Goal: Transaction & Acquisition: Purchase product/service

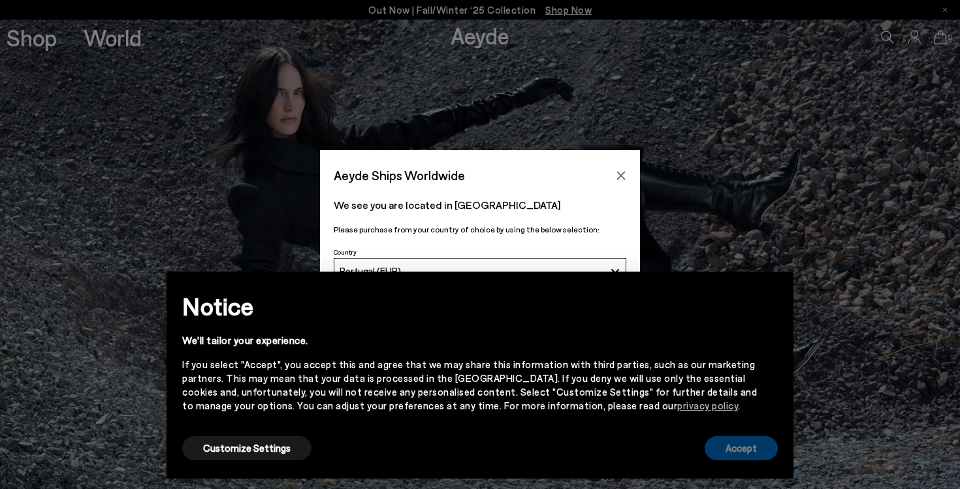
click at [734, 459] on button "Accept" at bounding box center [741, 448] width 73 height 24
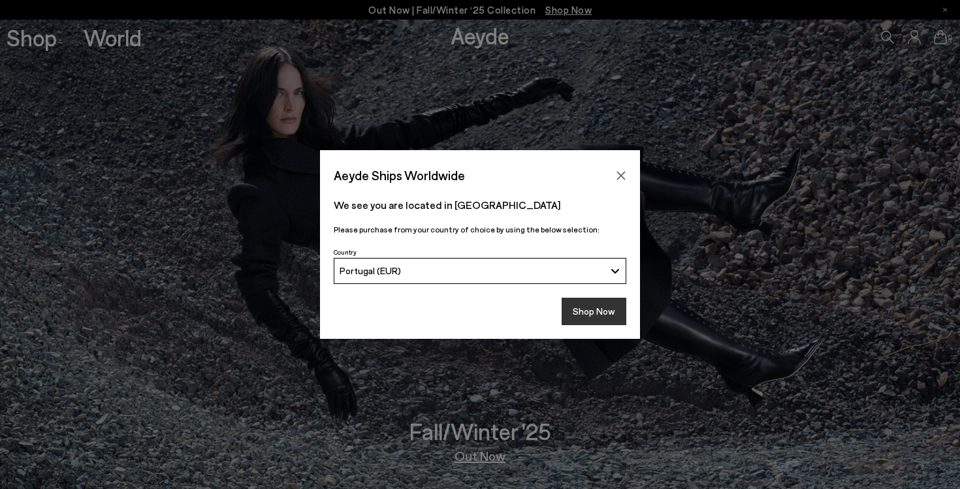
click at [602, 318] on button "Shop Now" at bounding box center [594, 311] width 65 height 27
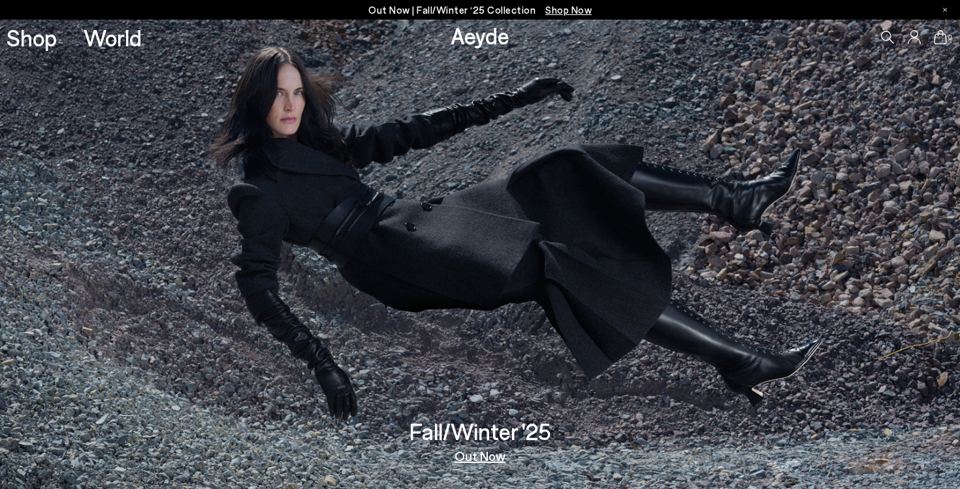
click at [568, 16] on p "Out Now | Fall/Winter ‘25 Collection Shop Now" at bounding box center [479, 10] width 223 height 16
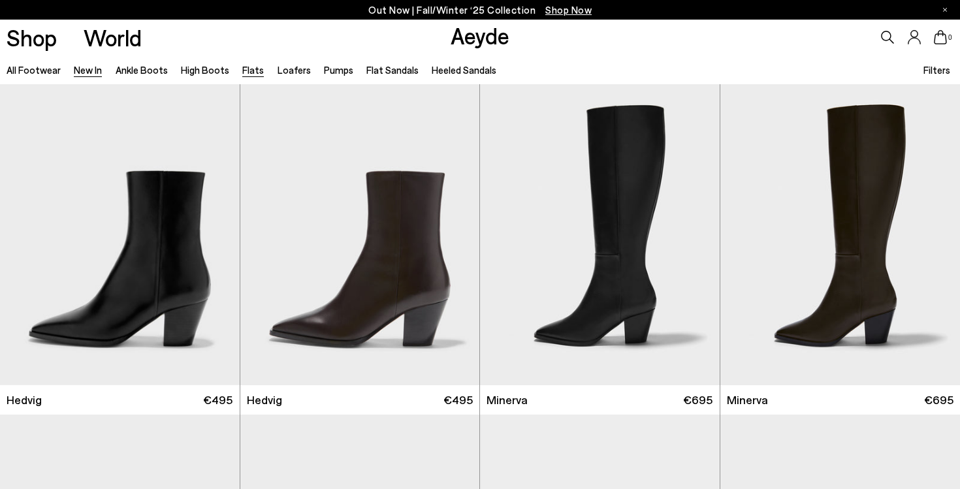
click at [247, 69] on link "Flats" at bounding box center [253, 70] width 22 height 12
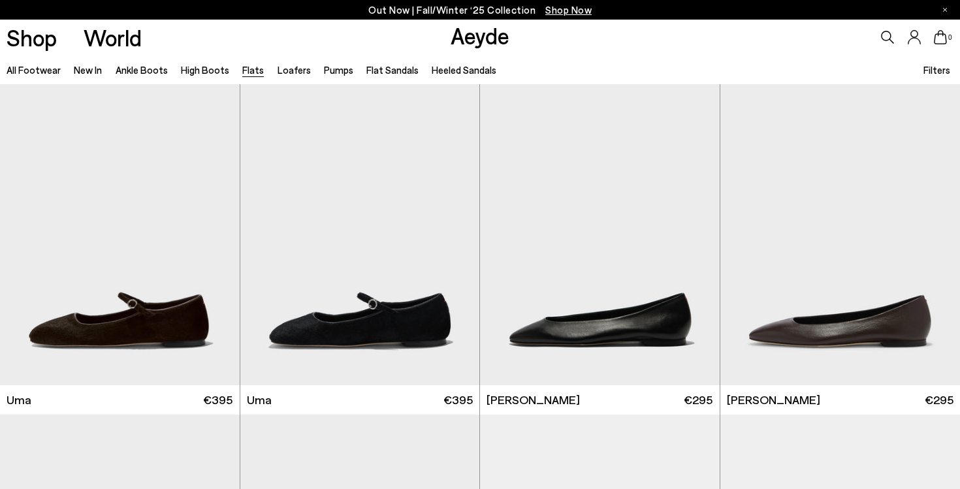
click at [284, 69] on link "Loafers" at bounding box center [294, 70] width 33 height 12
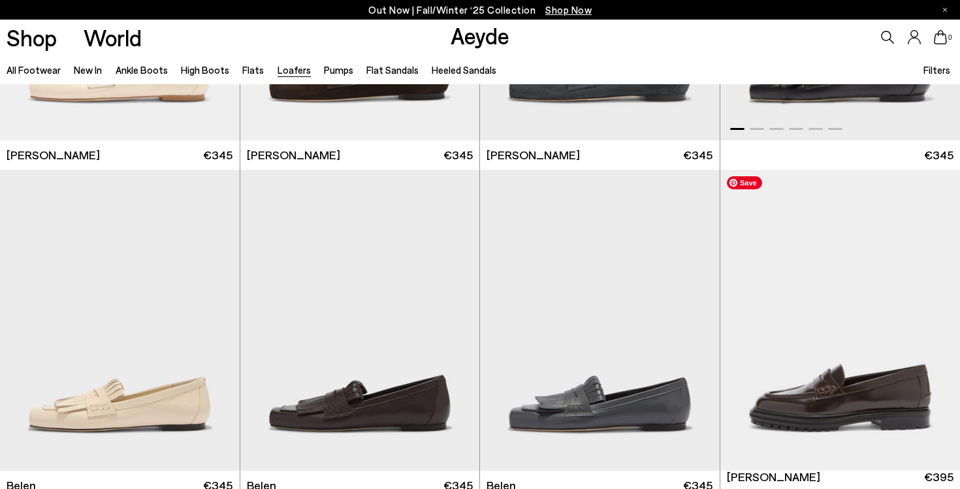
scroll to position [610, 0]
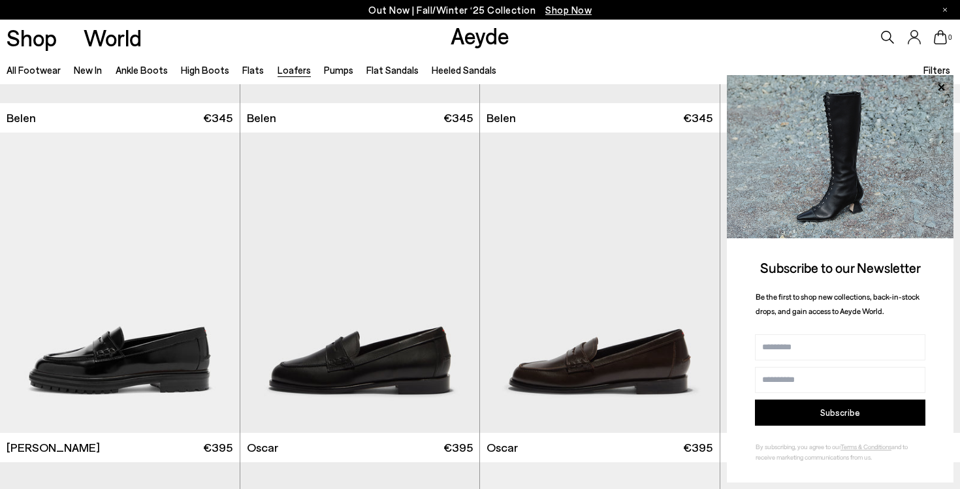
scroll to position [966, 0]
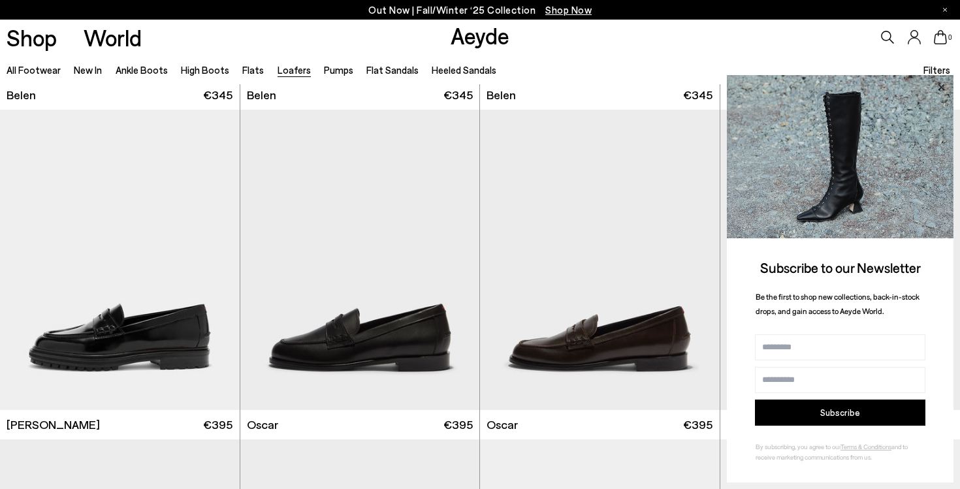
click at [940, 84] on icon at bounding box center [941, 87] width 17 height 17
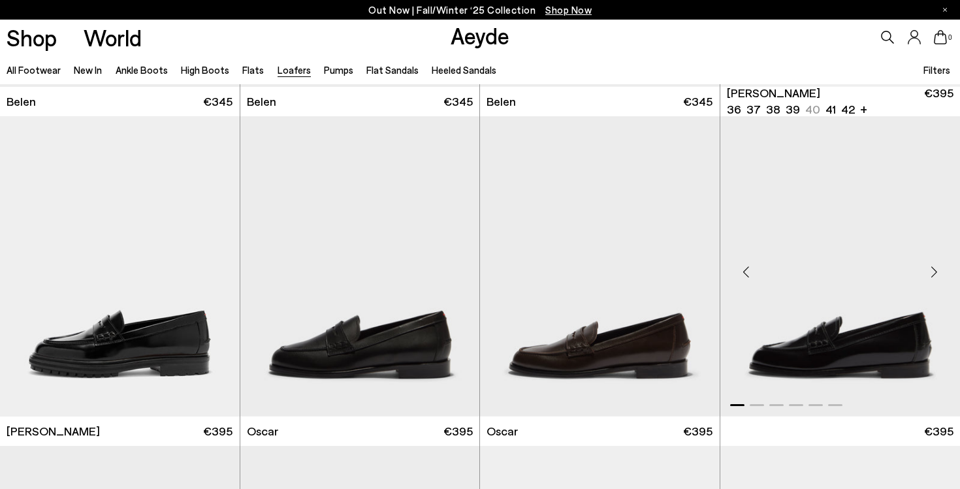
scroll to position [985, 0]
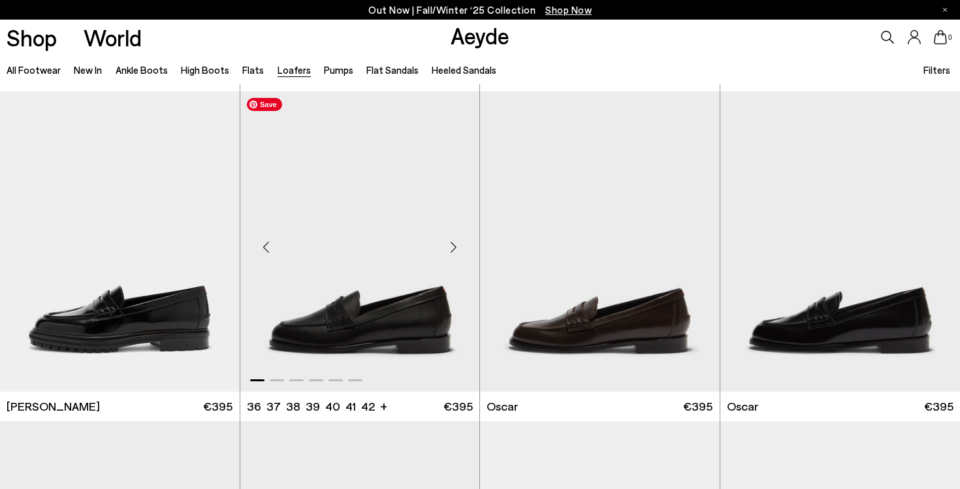
click at [387, 312] on img "1 / 6" at bounding box center [360, 241] width 240 height 301
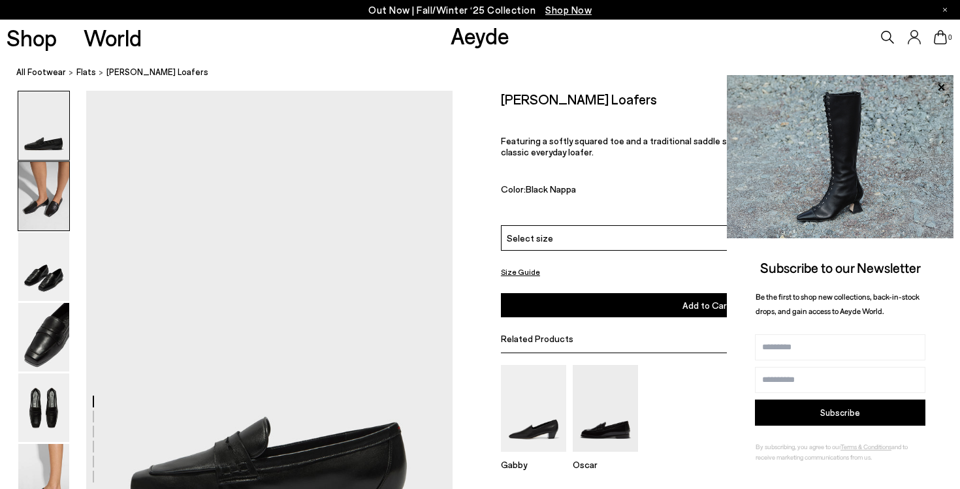
click at [44, 203] on img at bounding box center [43, 196] width 51 height 69
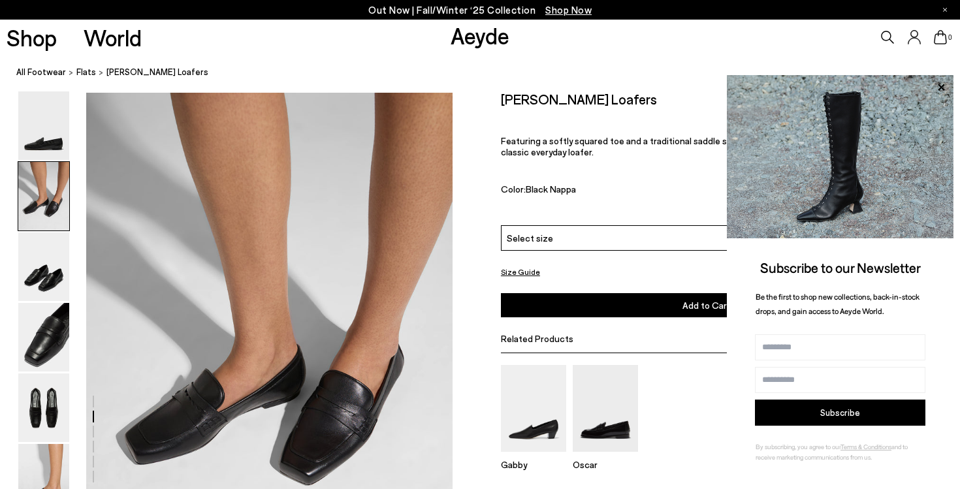
scroll to position [492, 0]
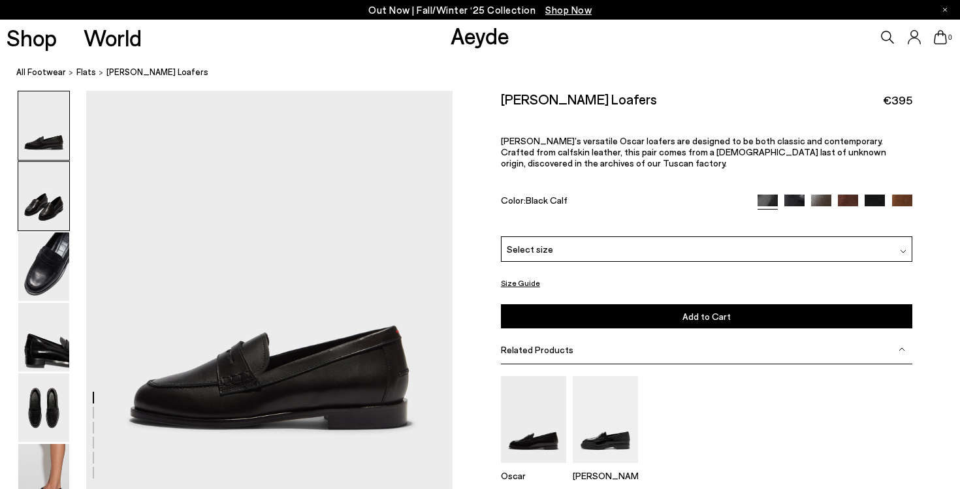
click at [57, 198] on img at bounding box center [43, 196] width 51 height 69
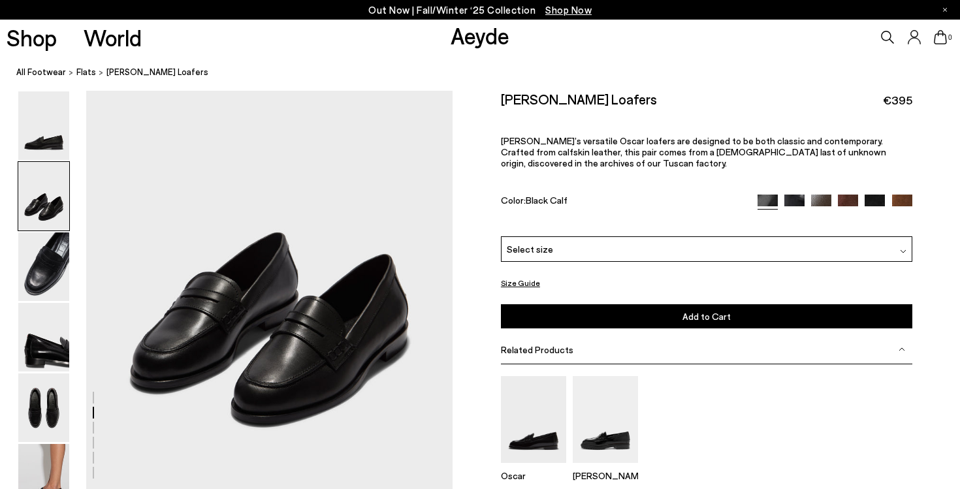
scroll to position [540, 0]
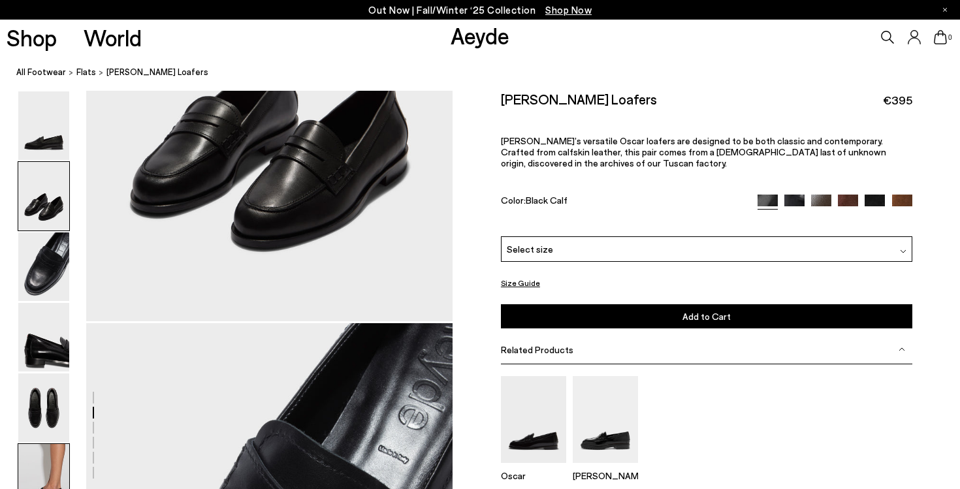
click at [42, 470] on img at bounding box center [43, 478] width 51 height 69
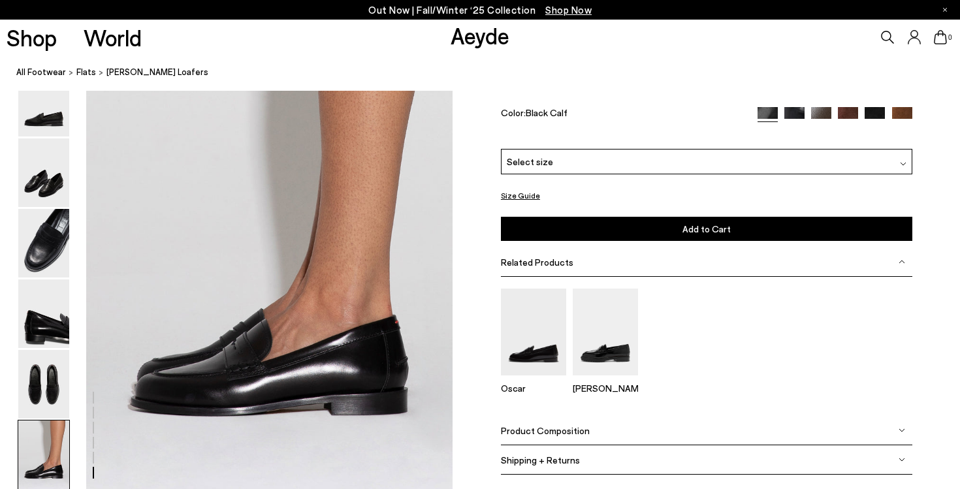
scroll to position [2455, 0]
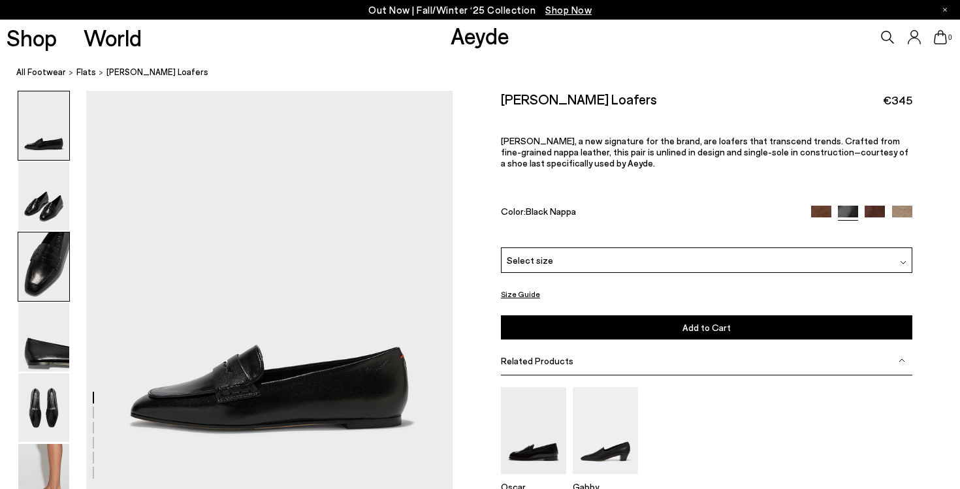
click at [50, 250] on img at bounding box center [43, 267] width 51 height 69
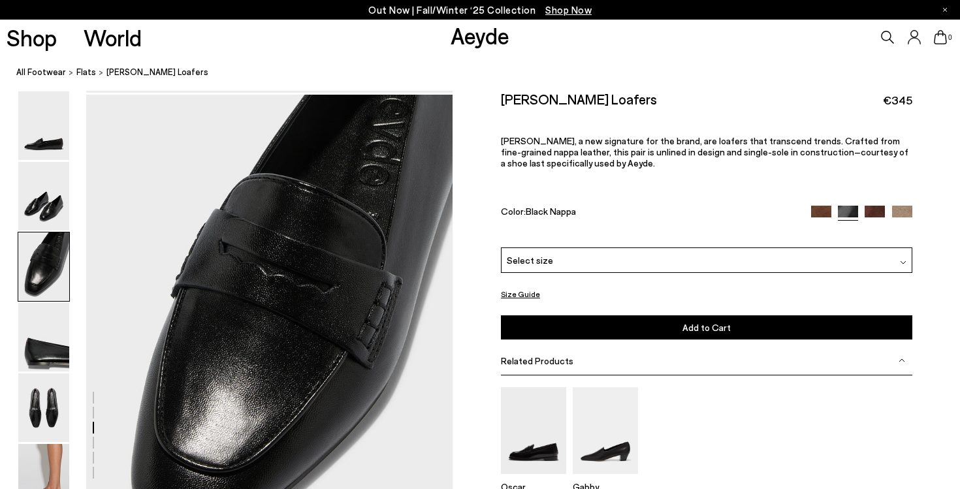
scroll to position [892, 0]
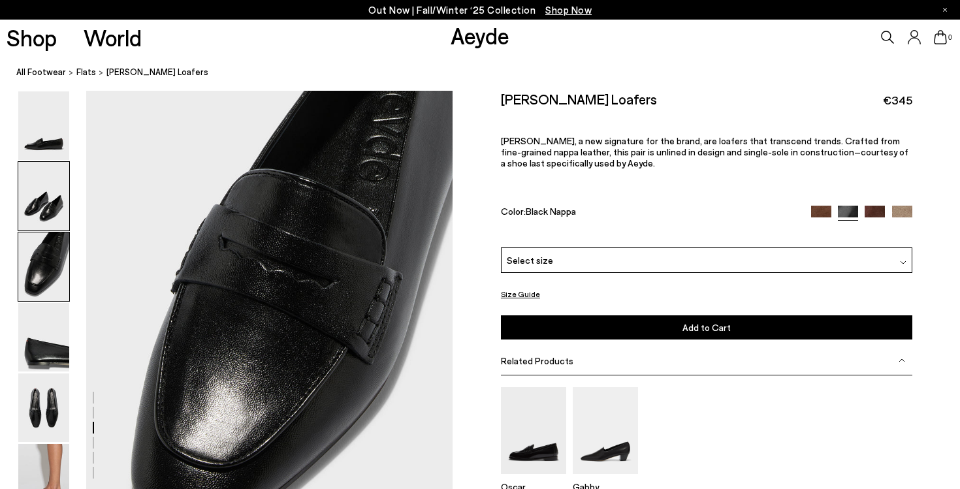
click at [46, 210] on img at bounding box center [43, 196] width 51 height 69
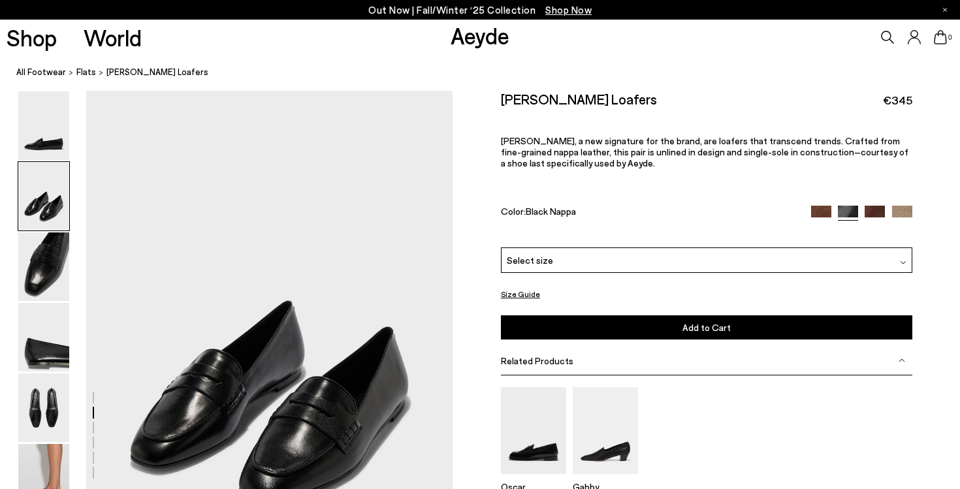
scroll to position [402, 0]
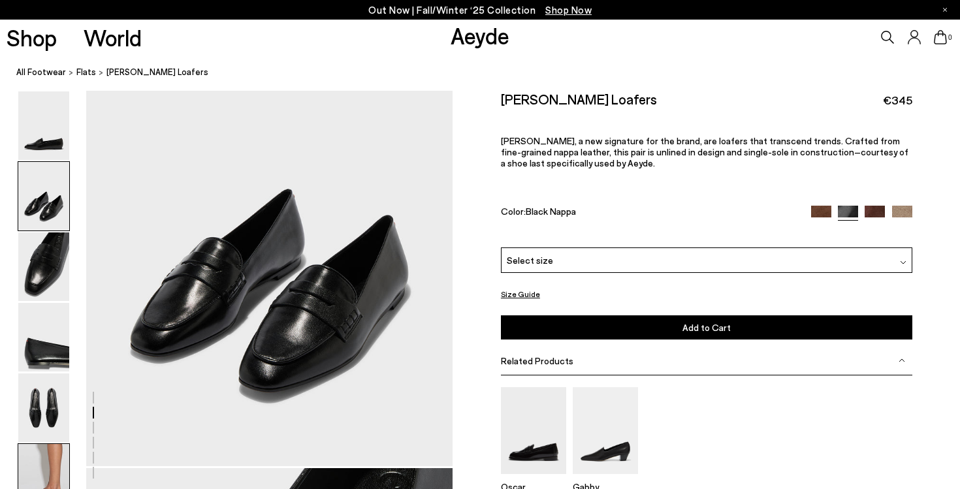
click at [42, 451] on img at bounding box center [43, 478] width 51 height 69
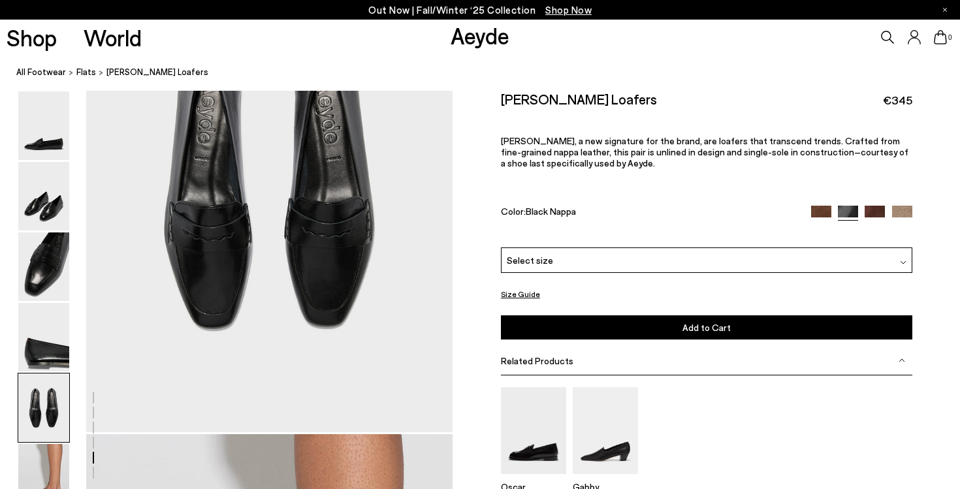
scroll to position [1948, 0]
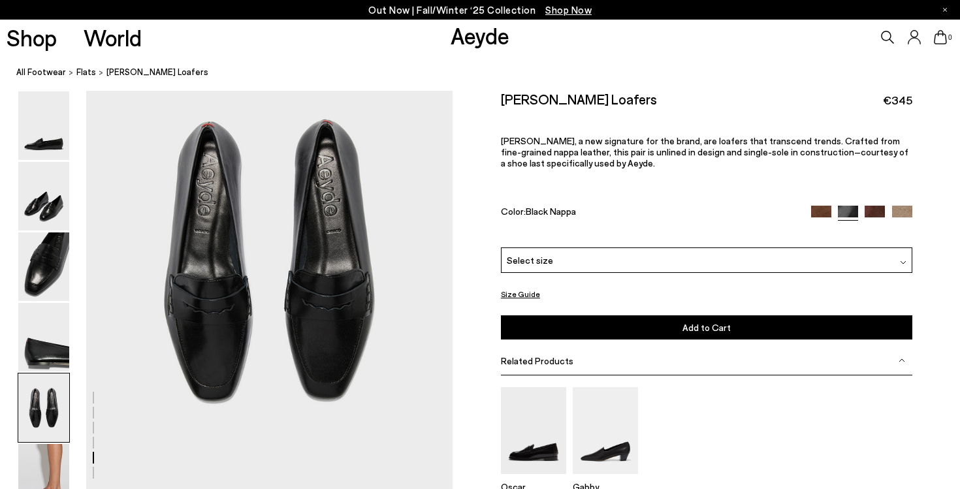
click at [41, 389] on img at bounding box center [43, 408] width 51 height 69
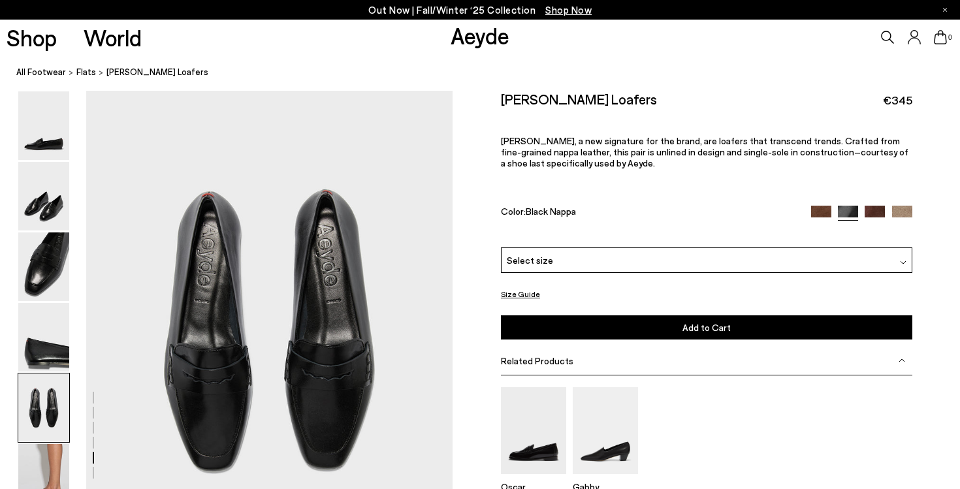
scroll to position [1875, 0]
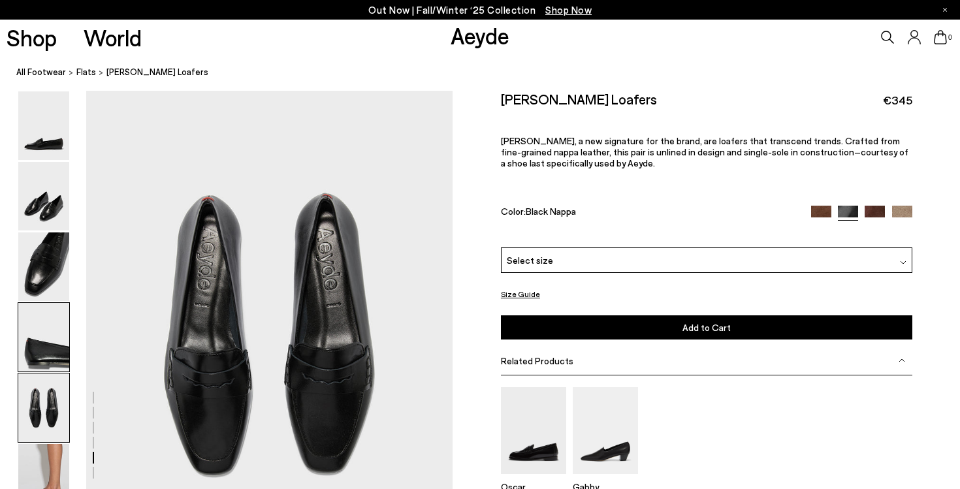
click at [45, 329] on img at bounding box center [43, 337] width 51 height 69
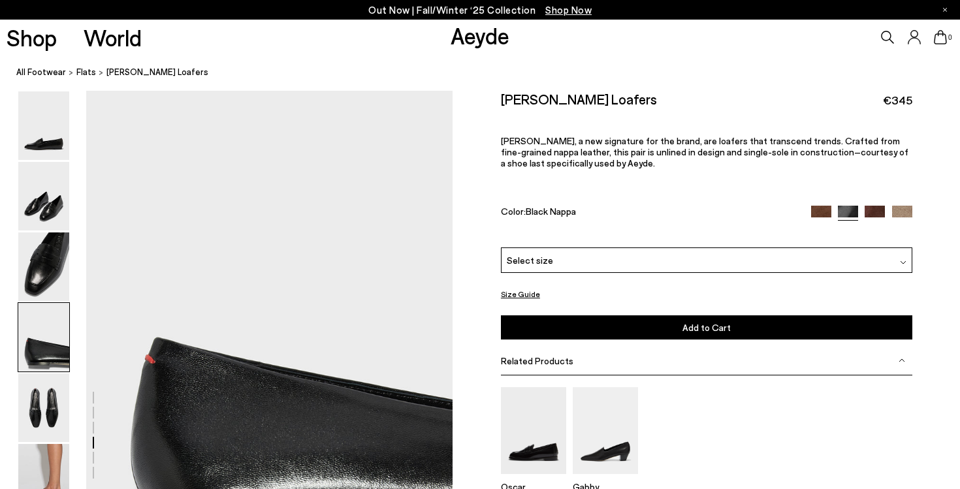
scroll to position [1384, 0]
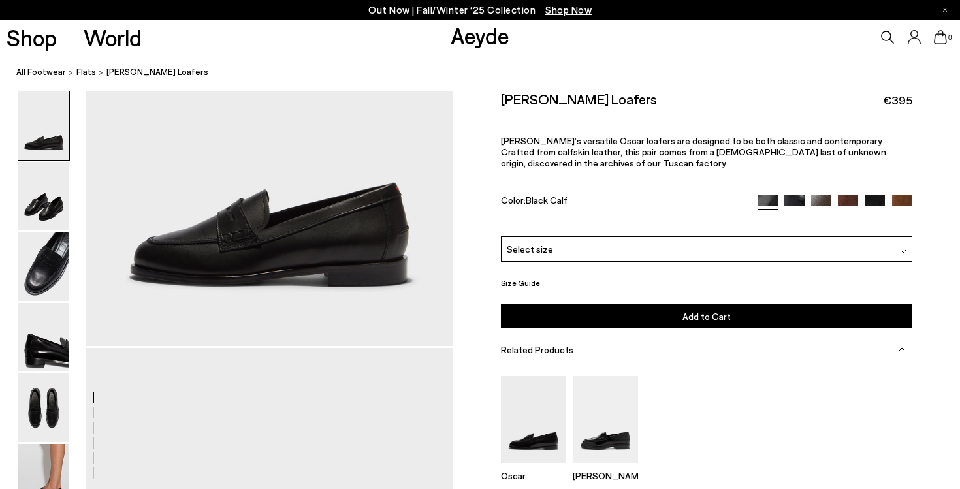
scroll to position [167, 0]
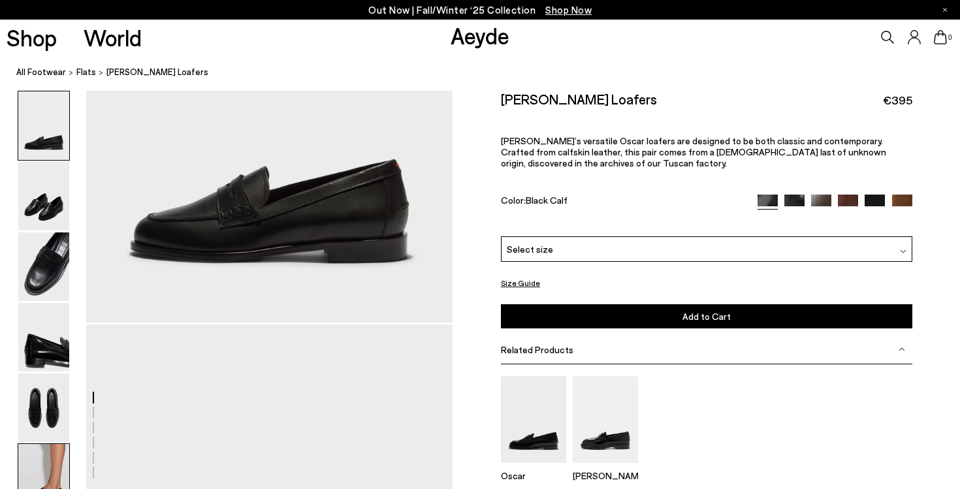
click at [41, 467] on img at bounding box center [43, 478] width 51 height 69
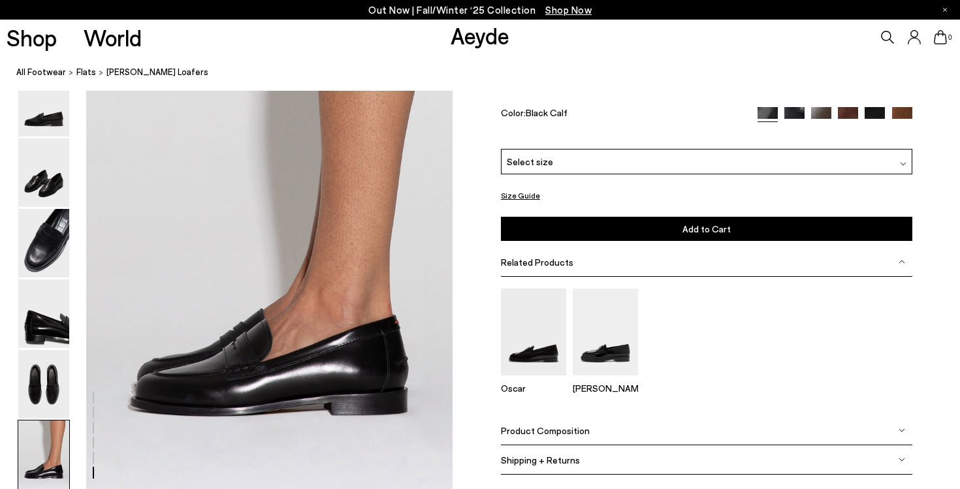
scroll to position [2455, 0]
